Goal: Task Accomplishment & Management: Complete application form

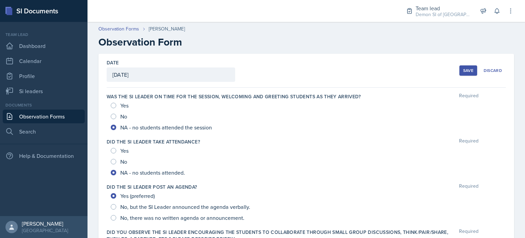
scroll to position [235, 0]
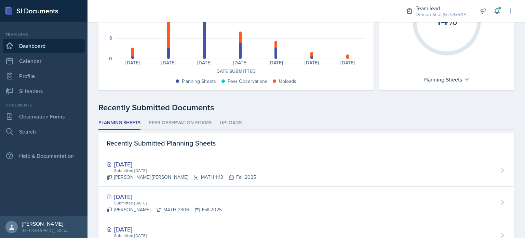
scroll to position [99, 0]
click at [53, 118] on link "Observation Forms" at bounding box center [44, 116] width 82 height 14
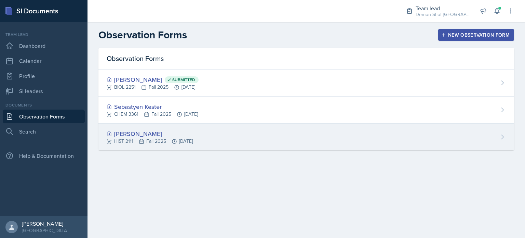
click at [141, 130] on div "[PERSON_NAME]" at bounding box center [150, 133] width 86 height 9
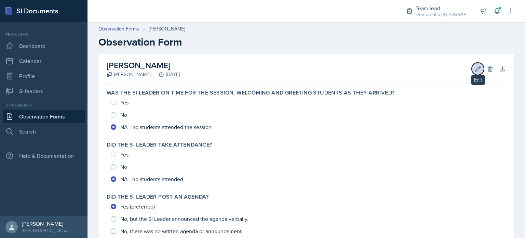
click at [474, 65] on icon at bounding box center [477, 68] width 7 height 7
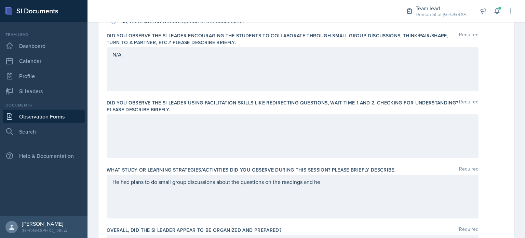
scroll to position [196, 0]
click at [360, 151] on div at bounding box center [293, 136] width 372 height 44
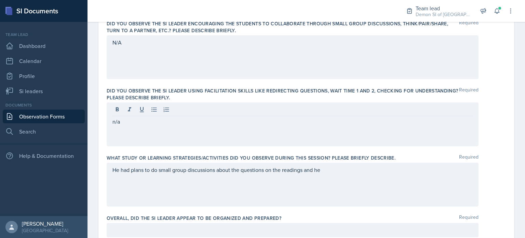
click at [225, 50] on div "N/A" at bounding box center [293, 57] width 372 height 44
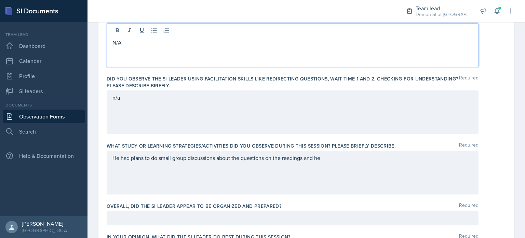
click at [220, 45] on p "N/A" at bounding box center [292, 42] width 360 height 8
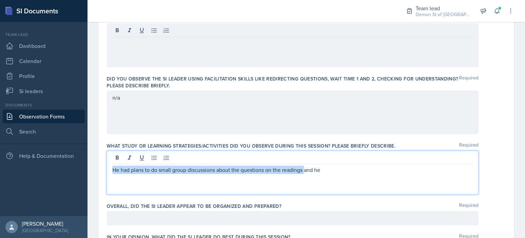
drag, startPoint x: 305, startPoint y: 156, endPoint x: 86, endPoint y: 165, distance: 218.6
click at [86, 165] on div "SI Documents Team lead Dashboard Calendar Profile Si leaders Documents Observat…" at bounding box center [262, 119] width 525 height 238
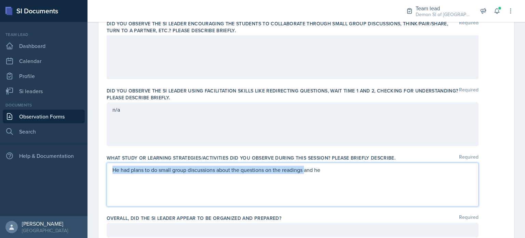
copy p "He had plans to do small group discussions about the questions on the readings"
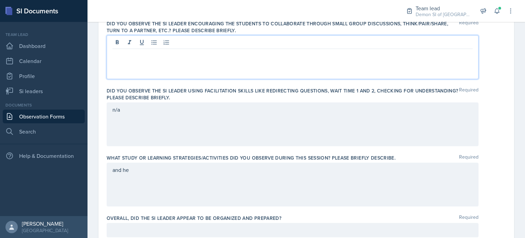
click at [139, 42] on div at bounding box center [293, 57] width 372 height 44
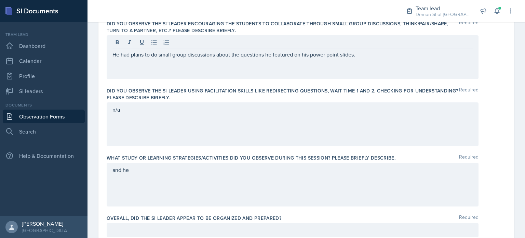
click at [198, 197] on div "and he" at bounding box center [293, 184] width 372 height 44
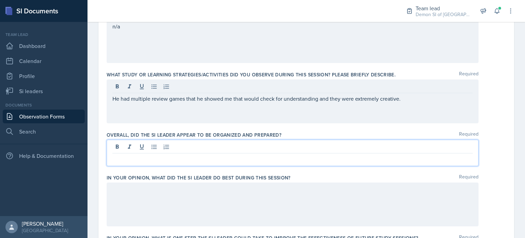
click at [186, 154] on p at bounding box center [292, 158] width 360 height 8
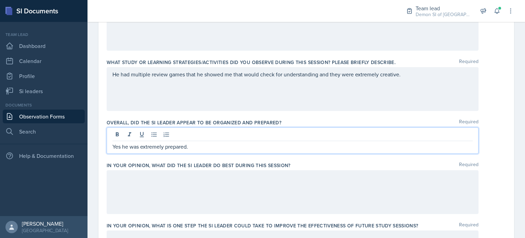
click at [180, 176] on div at bounding box center [293, 192] width 372 height 44
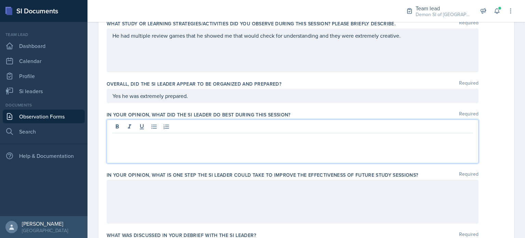
scroll to position [343, 0]
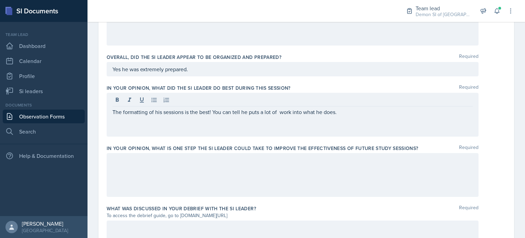
click at [180, 176] on div at bounding box center [293, 175] width 372 height 44
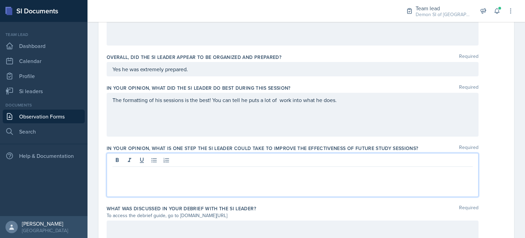
scroll to position [381, 0]
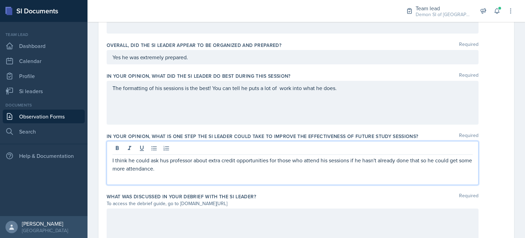
click at [421, 162] on p "I think he could ask hus professor about extra credit opportunities for those w…" at bounding box center [292, 164] width 360 height 16
click at [355, 165] on p "I think he could ask hus professor about extra credit opportunities for those w…" at bounding box center [292, 164] width 360 height 16
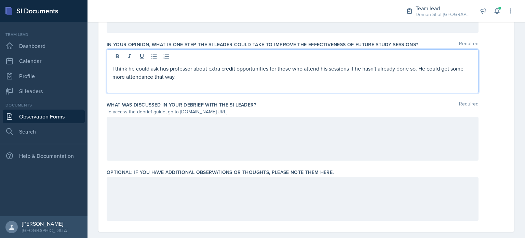
click at [329, 142] on div at bounding box center [293, 139] width 372 height 44
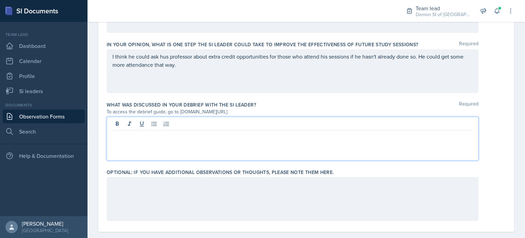
scroll to position [482, 0]
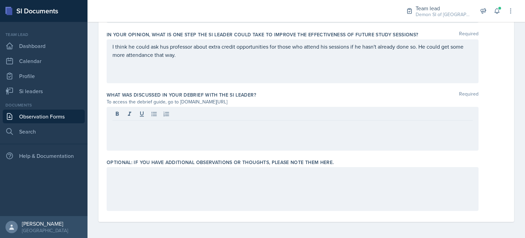
click at [329, 142] on div at bounding box center [293, 129] width 372 height 44
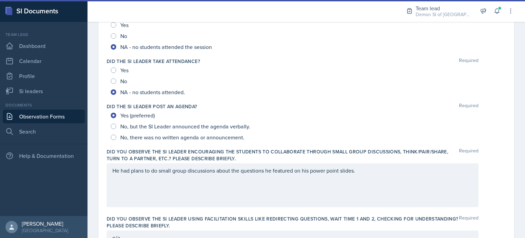
scroll to position [0, 0]
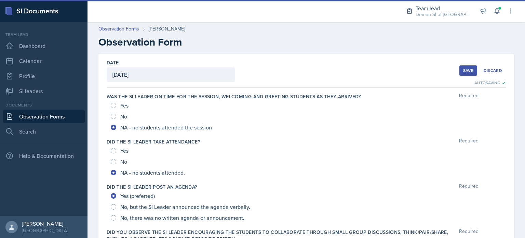
click at [467, 68] on div "Save" at bounding box center [468, 70] width 10 height 5
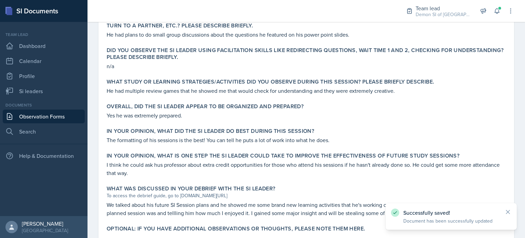
scroll to position [272, 0]
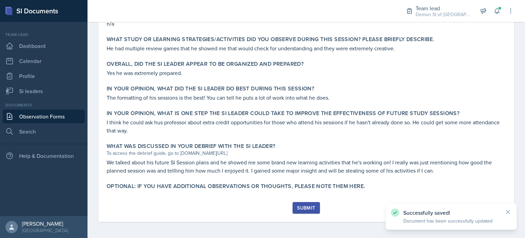
click at [305, 203] on button "Submit" at bounding box center [306, 208] width 27 height 12
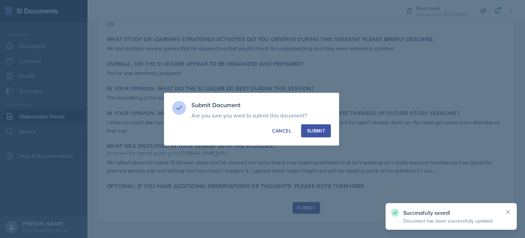
click at [317, 128] on div "Submit" at bounding box center [316, 130] width 18 height 7
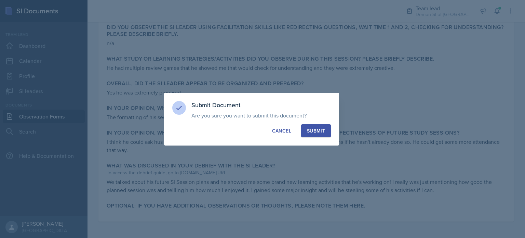
radio input "true"
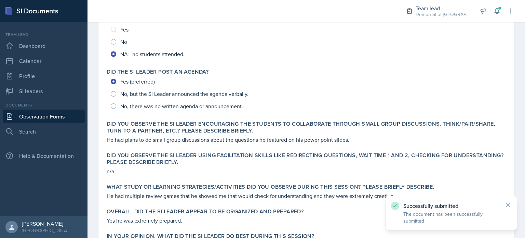
scroll to position [0, 0]
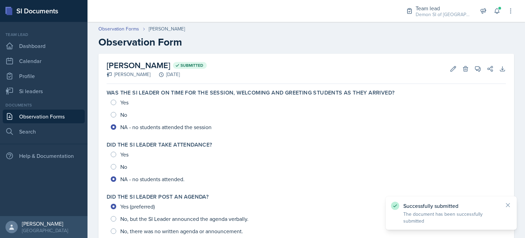
click at [56, 119] on link "Observation Forms" at bounding box center [44, 116] width 82 height 14
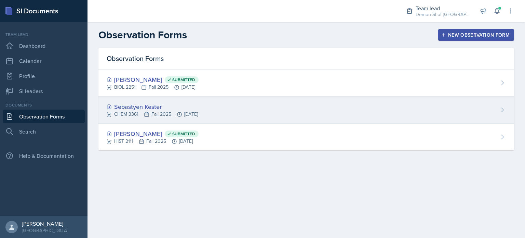
click at [139, 107] on div "Sebastyen Kester" at bounding box center [152, 106] width 91 height 9
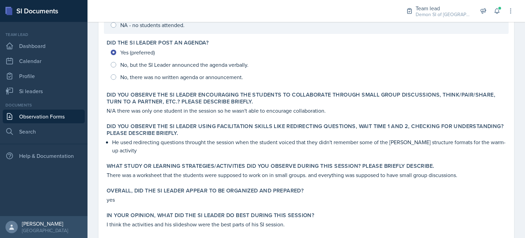
scroll to position [264, 0]
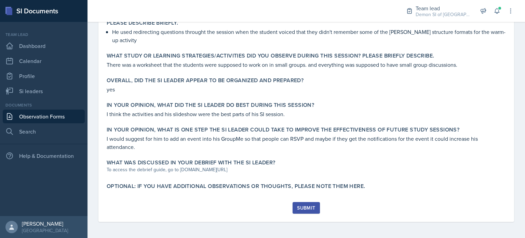
click at [150, 165] on label "What was discussed in your debrief with the SI Leader?" at bounding box center [191, 162] width 169 height 7
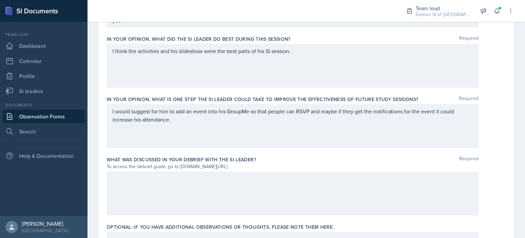
scroll to position [421, 0]
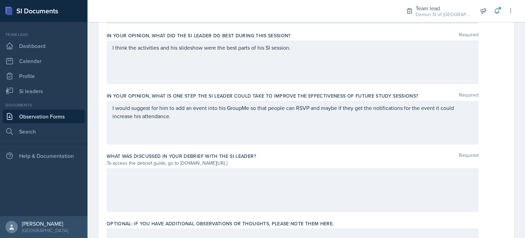
click at [211, 180] on div at bounding box center [293, 190] width 372 height 44
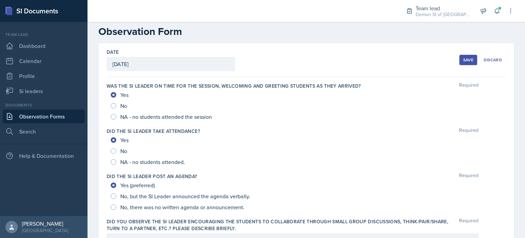
scroll to position [0, 0]
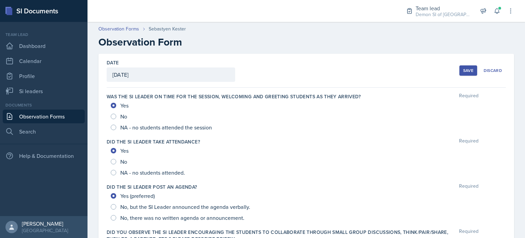
click at [459, 70] on button "Save" at bounding box center [468, 70] width 18 height 10
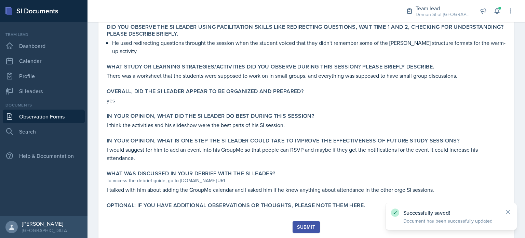
scroll to position [272, 0]
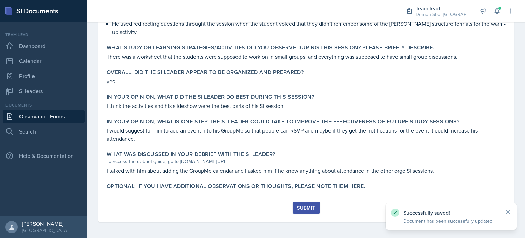
click at [302, 207] on div "Submit" at bounding box center [306, 207] width 18 height 5
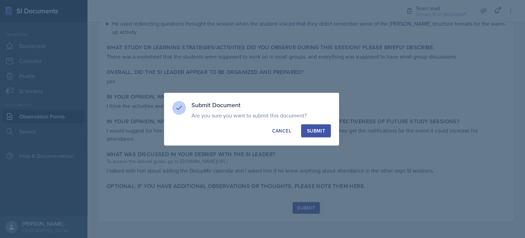
click at [312, 125] on button "Submit" at bounding box center [316, 130] width 30 height 13
radio input "true"
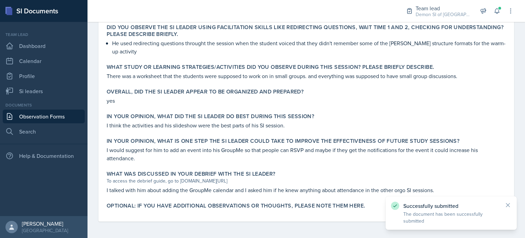
scroll to position [252, 0]
click at [63, 132] on link "Search" at bounding box center [44, 131] width 82 height 14
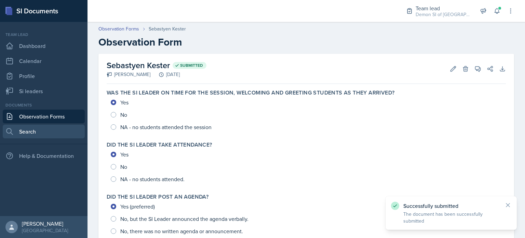
select select "all"
select select "1"
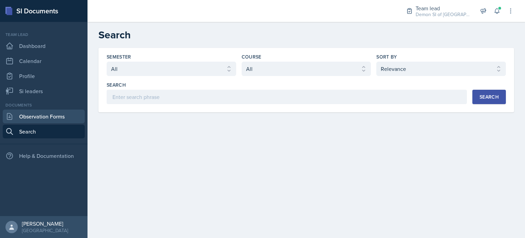
click at [53, 114] on link "Observation Forms" at bounding box center [44, 116] width 82 height 14
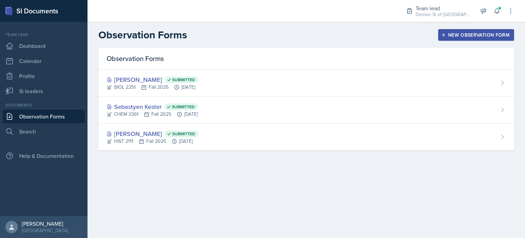
click at [3, 109] on link "Observation Forms" at bounding box center [44, 116] width 82 height 14
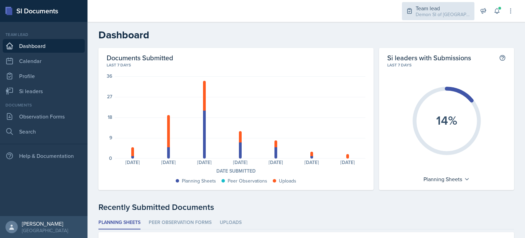
click at [451, 5] on div "Team lead" at bounding box center [443, 8] width 55 height 8
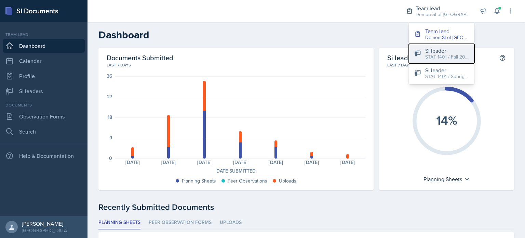
click at [442, 50] on div "Si leader" at bounding box center [447, 50] width 44 height 8
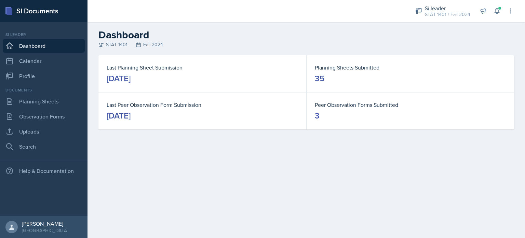
click at [131, 80] on div "[DATE]" at bounding box center [119, 78] width 24 height 11
click at [443, 12] on div "STAT 1401 / Fall 2024" at bounding box center [447, 14] width 45 height 7
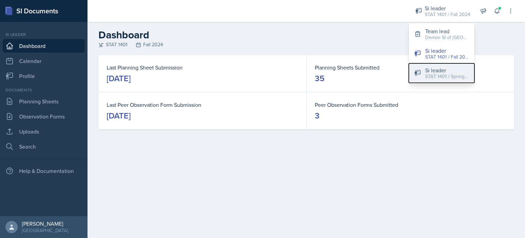
click at [433, 69] on div "Si leader" at bounding box center [447, 70] width 44 height 8
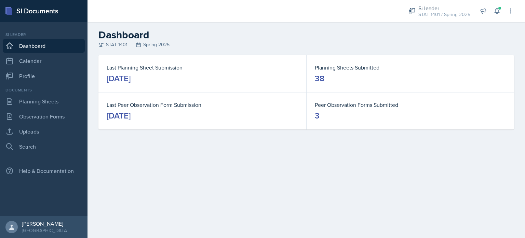
click at [503, 15] on div "Si leader STAT 1401 / Spring 2025 Team lead Demon SI of [GEOGRAPHIC_DATA] / Fal…" at bounding box center [456, 11] width 115 height 22
click at [502, 14] on div "Si leader STAT 1401 / Spring 2025 Team lead Demon SI of [GEOGRAPHIC_DATA] / Fal…" at bounding box center [456, 11] width 115 height 22
click at [497, 9] on icon at bounding box center [496, 11] width 7 height 7
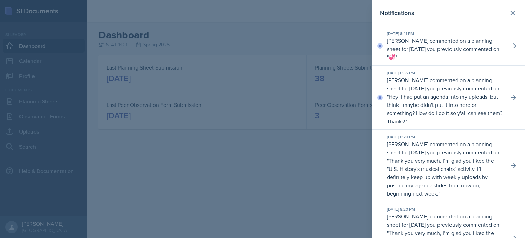
click at [462, 110] on p "Hey! I had put an agenda into my uploads, but I think I maybe didn't put it int…" at bounding box center [445, 109] width 116 height 32
click at [512, 92] on button at bounding box center [513, 97] width 12 height 12
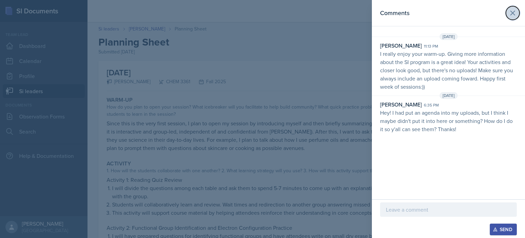
click at [516, 11] on icon at bounding box center [513, 13] width 8 height 8
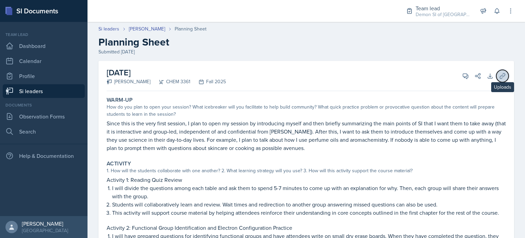
click at [496, 77] on button "Uploads" at bounding box center [502, 76] width 12 height 12
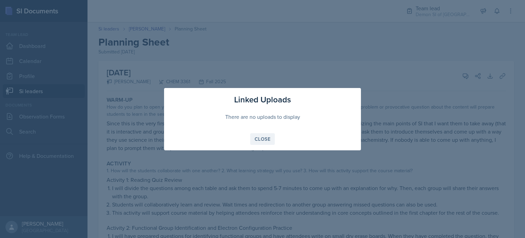
click at [268, 139] on div "Close" at bounding box center [263, 138] width 16 height 5
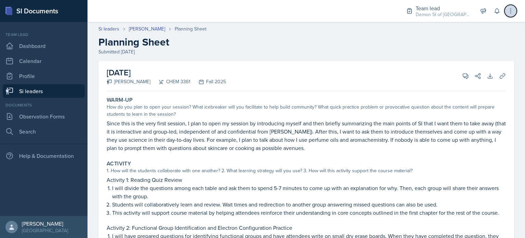
click at [512, 12] on icon at bounding box center [510, 11] width 7 height 7
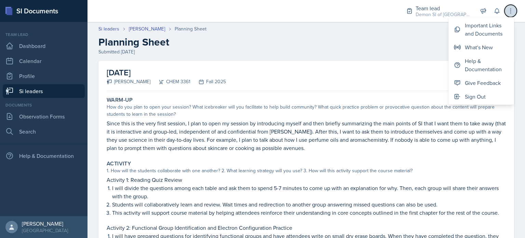
click at [512, 14] on icon at bounding box center [510, 11] width 7 height 7
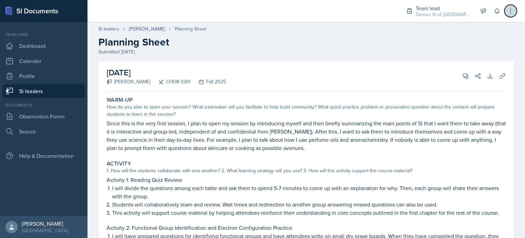
click at [511, 16] on button at bounding box center [510, 11] width 12 height 12
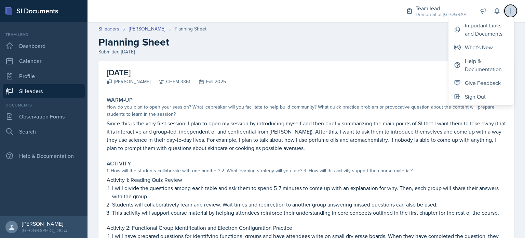
click at [511, 16] on button at bounding box center [510, 11] width 12 height 12
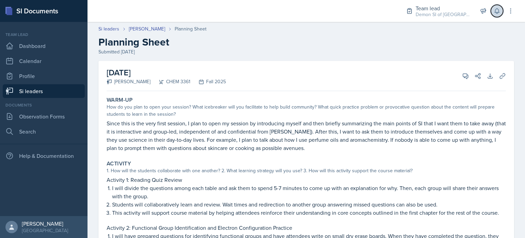
click at [498, 13] on icon at bounding box center [496, 11] width 7 height 7
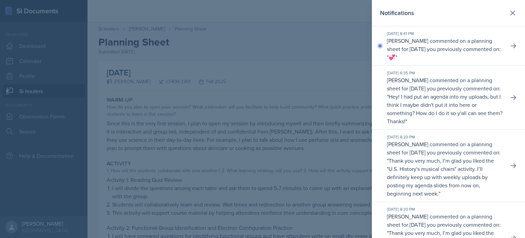
click at [492, 46] on p "[PERSON_NAME] commented on a planning sheet for [DATE] you previously commented…" at bounding box center [445, 49] width 116 height 25
click at [510, 49] on icon at bounding box center [513, 45] width 7 height 7
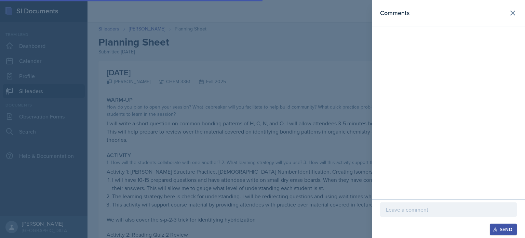
drag, startPoint x: 506, startPoint y: 49, endPoint x: 476, endPoint y: 99, distance: 59.2
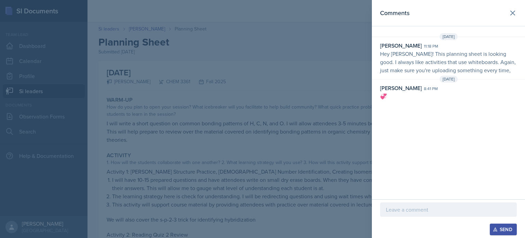
click at [433, 196] on div "Comments [DATE] [PERSON_NAME] 11:18 pm Hey [PERSON_NAME]! This planning sheet i…" at bounding box center [448, 99] width 153 height 199
click at [510, 20] on header "Comments" at bounding box center [448, 13] width 153 height 26
click at [511, 16] on icon at bounding box center [513, 13] width 8 height 8
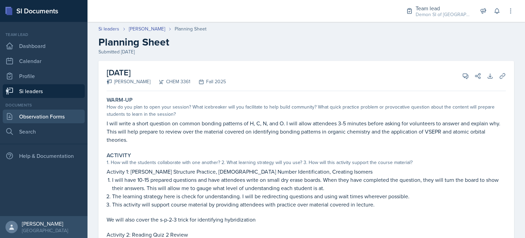
click at [52, 114] on link "Observation Forms" at bounding box center [44, 116] width 82 height 14
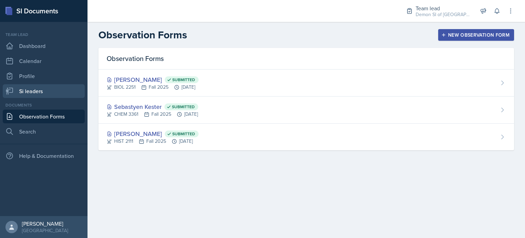
click at [53, 87] on link "Si leaders" at bounding box center [44, 91] width 82 height 14
